Goal: Information Seeking & Learning: Learn about a topic

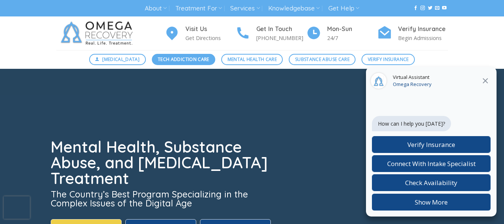
click at [190, 64] on link "Tech Addiction Care" at bounding box center [184, 59] width 64 height 11
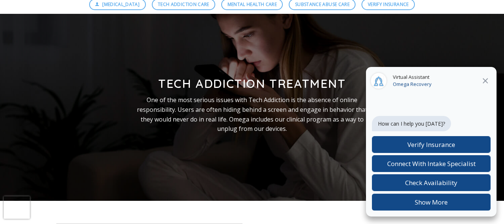
scroll to position [55, 0]
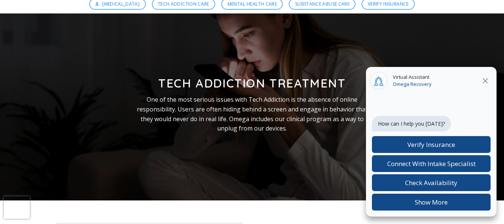
click at [486, 80] on icon "Close" at bounding box center [485, 80] width 5 height 5
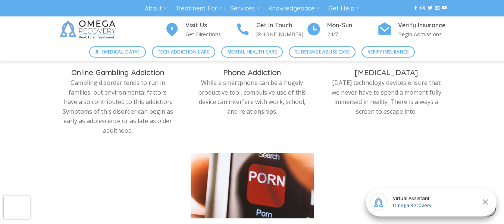
scroll to position [486, 0]
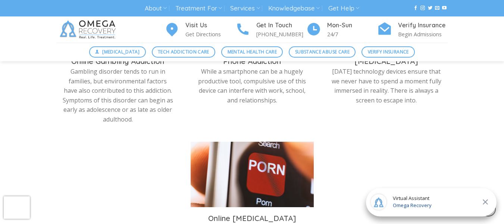
click at [232, 161] on img at bounding box center [252, 175] width 123 height 69
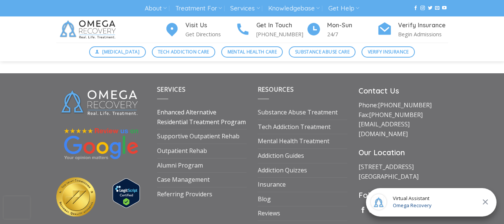
scroll to position [2837, 0]
click at [263, 127] on link "Tech Addiction Treatment" at bounding box center [294, 126] width 73 height 14
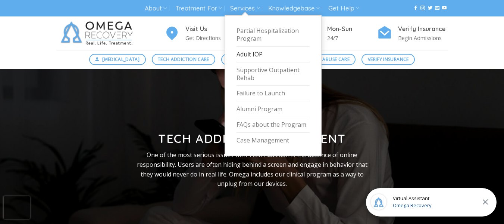
click at [254, 53] on link "Adult IOP" at bounding box center [273, 55] width 73 height 16
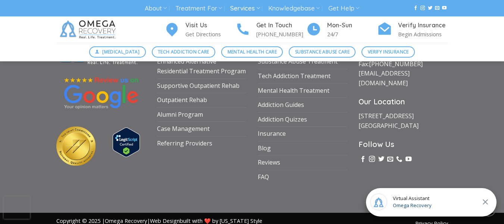
scroll to position [1345, 0]
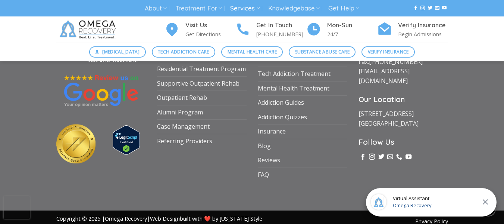
click at [412, 198] on span "Virtual Assistant" at bounding box center [412, 197] width 39 height 7
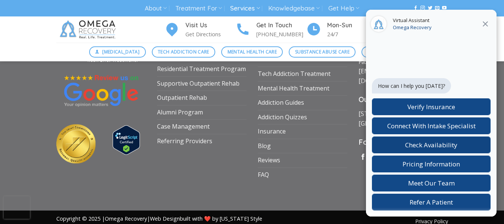
scroll to position [1355, 0]
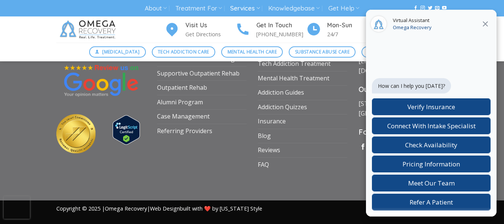
click at [315, 182] on div "Services Enhanced Alternative Residential Treatment Program Supportive Outpatie…" at bounding box center [252, 111] width 403 height 178
click at [262, 166] on link "FAQ" at bounding box center [263, 164] width 11 height 14
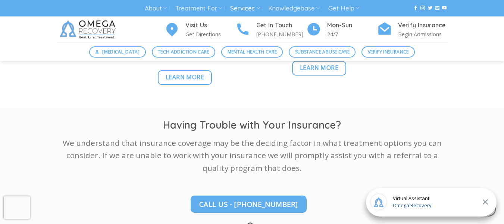
scroll to position [949, 0]
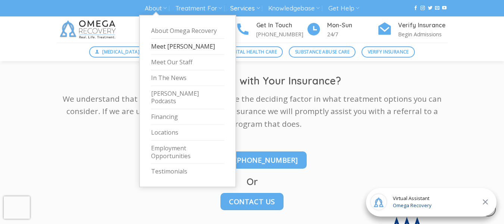
click at [167, 46] on link "Meet [PERSON_NAME]" at bounding box center [187, 47] width 73 height 16
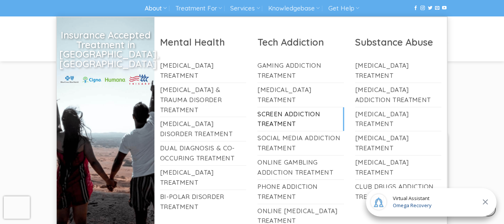
scroll to position [1326, 0]
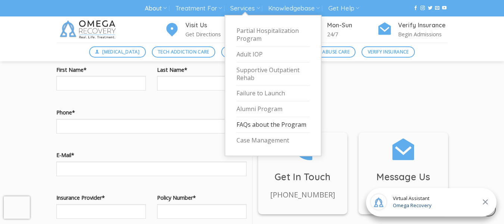
click at [259, 124] on link "FAQs about the Program" at bounding box center [273, 125] width 73 height 16
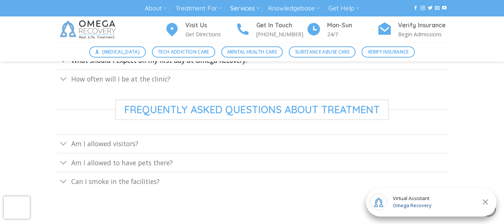
scroll to position [391, 0]
click at [210, 78] on link "How often will I be at the clinic?" at bounding box center [252, 78] width 392 height 19
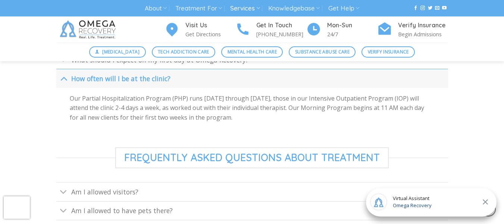
click at [210, 78] on link "How often will I be at the clinic?" at bounding box center [252, 78] width 392 height 19
